Goal: Task Accomplishment & Management: Use online tool/utility

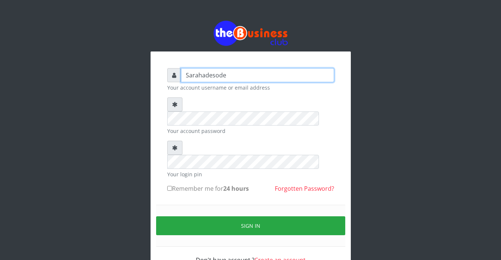
click at [188, 78] on input "Sarahadesode" at bounding box center [257, 75] width 153 height 14
click at [196, 74] on input "S arahadesode" at bounding box center [257, 75] width 153 height 14
click at [218, 77] on input "ahadesode" at bounding box center [257, 75] width 153 height 14
type input "a"
type input "Sarahadesode"
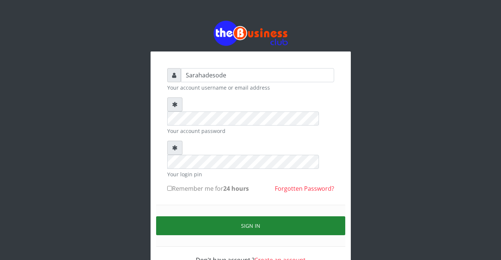
click at [256, 216] on button "Sign in" at bounding box center [250, 225] width 189 height 19
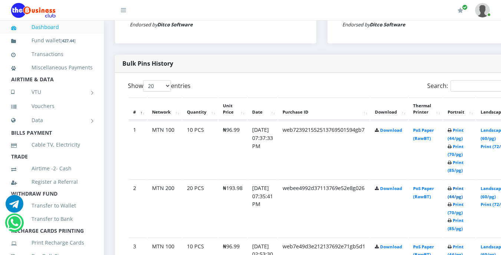
click at [463, 191] on link "Print (44/pg)" at bounding box center [455, 192] width 16 height 14
click at [463, 132] on link "Print (44/pg)" at bounding box center [455, 134] width 16 height 14
